Goal: Transaction & Acquisition: Purchase product/service

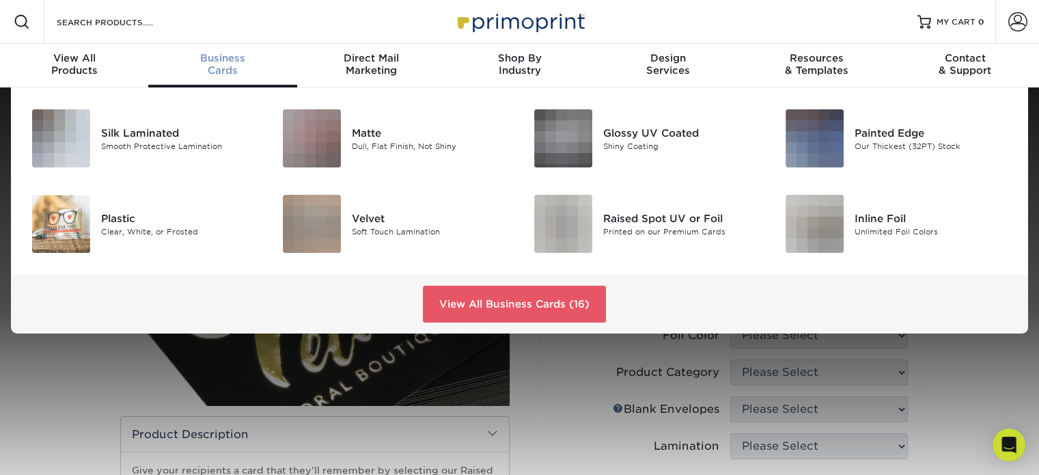
click at [221, 70] on div "Business Cards" at bounding box center [222, 64] width 148 height 25
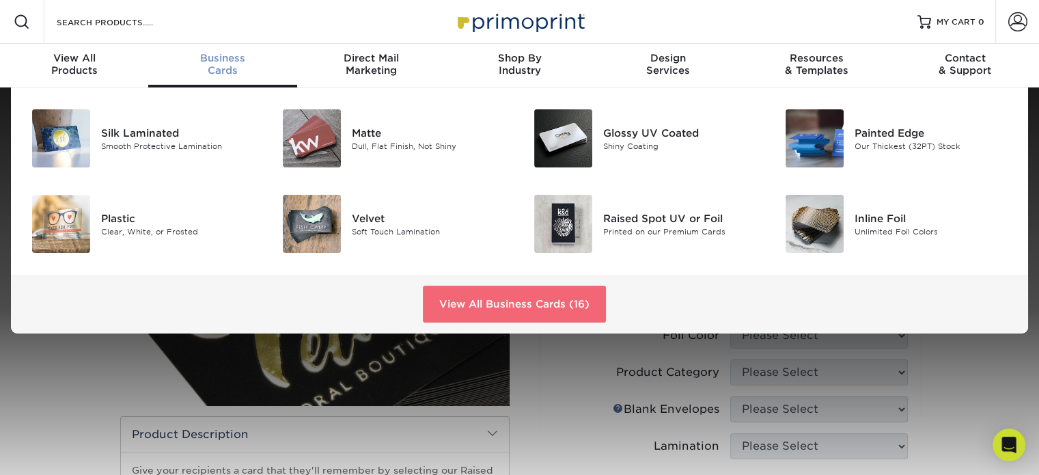
click at [548, 305] on link "View All Business Cards (16)" at bounding box center [514, 303] width 183 height 37
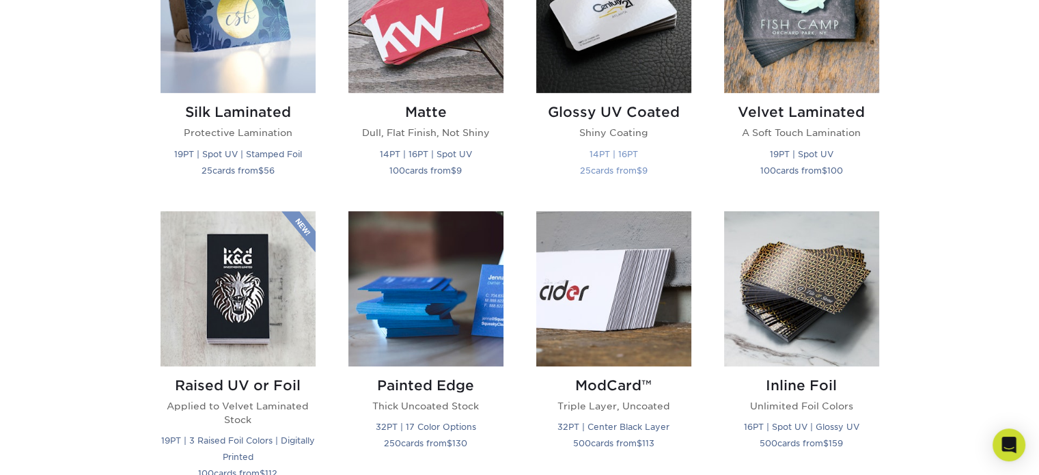
scroll to position [888, 0]
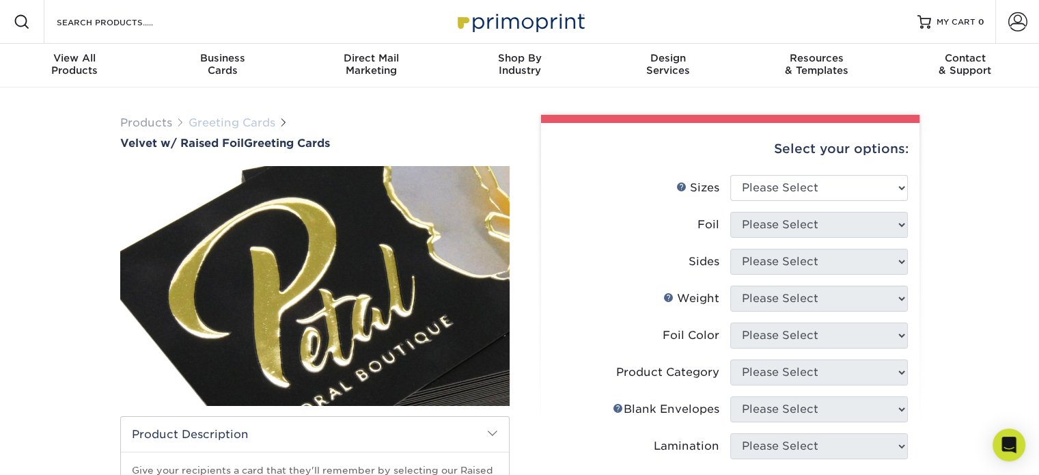
click at [230, 122] on link "Greeting Cards" at bounding box center [231, 122] width 87 height 13
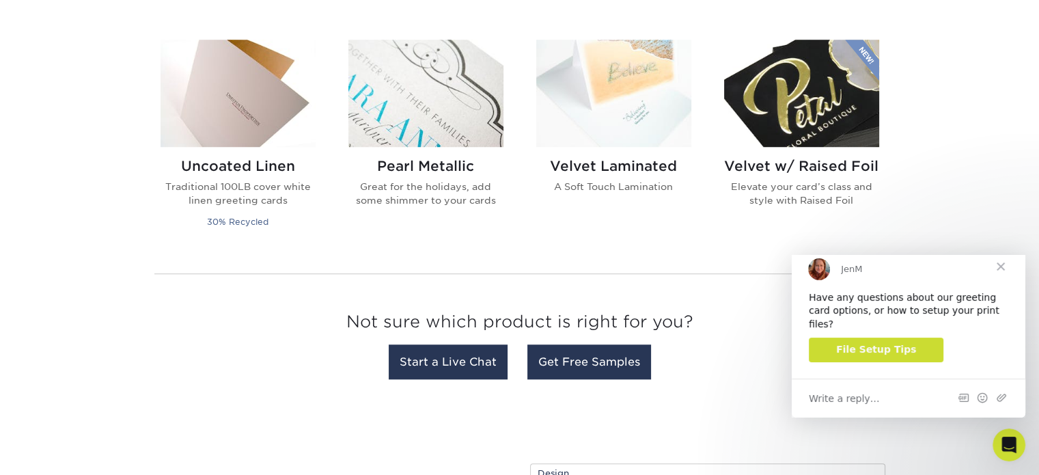
scroll to position [1093, 0]
